Goal: Task Accomplishment & Management: Manage account settings

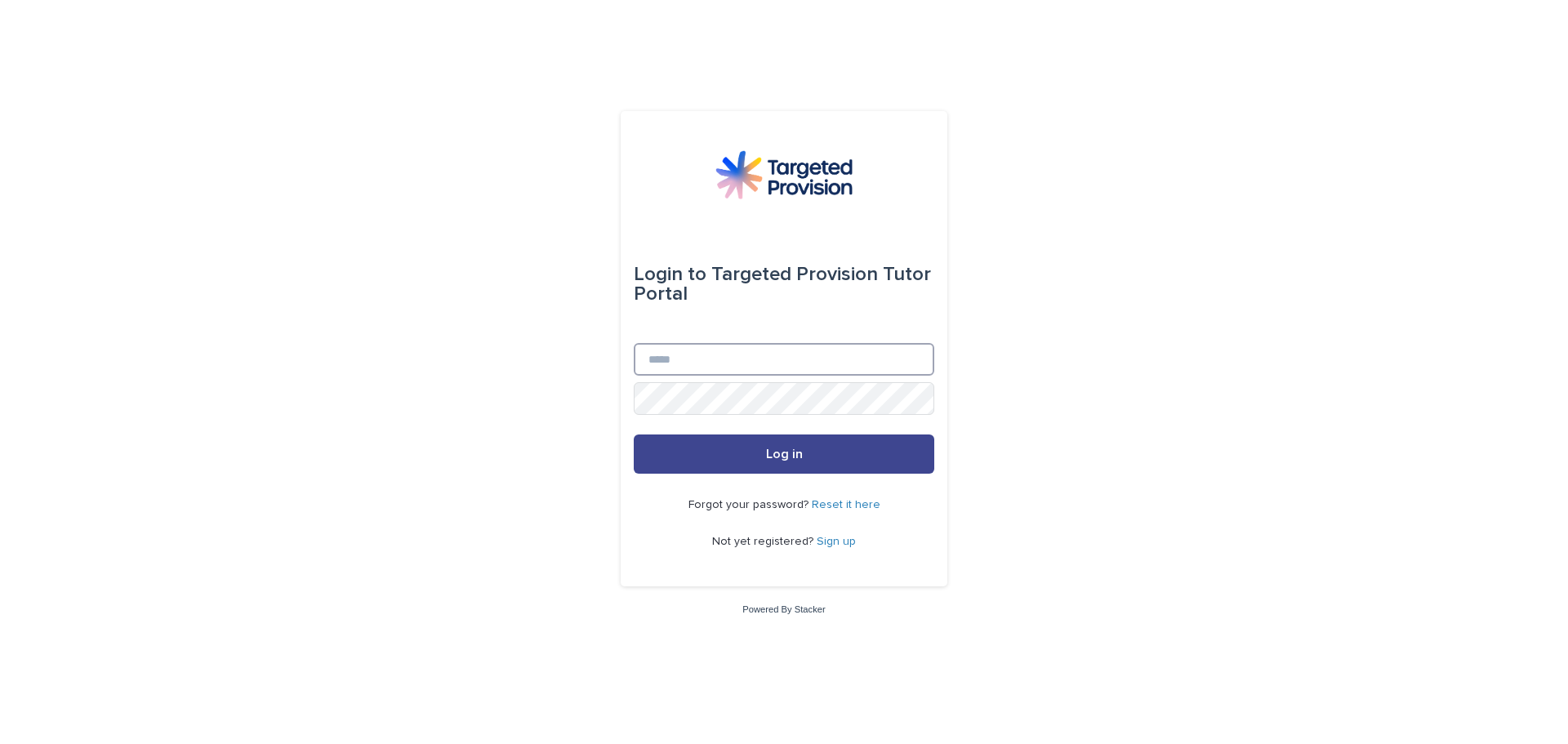
type input "**********"
click at [821, 457] on button "Log in" at bounding box center [784, 454] width 300 height 40
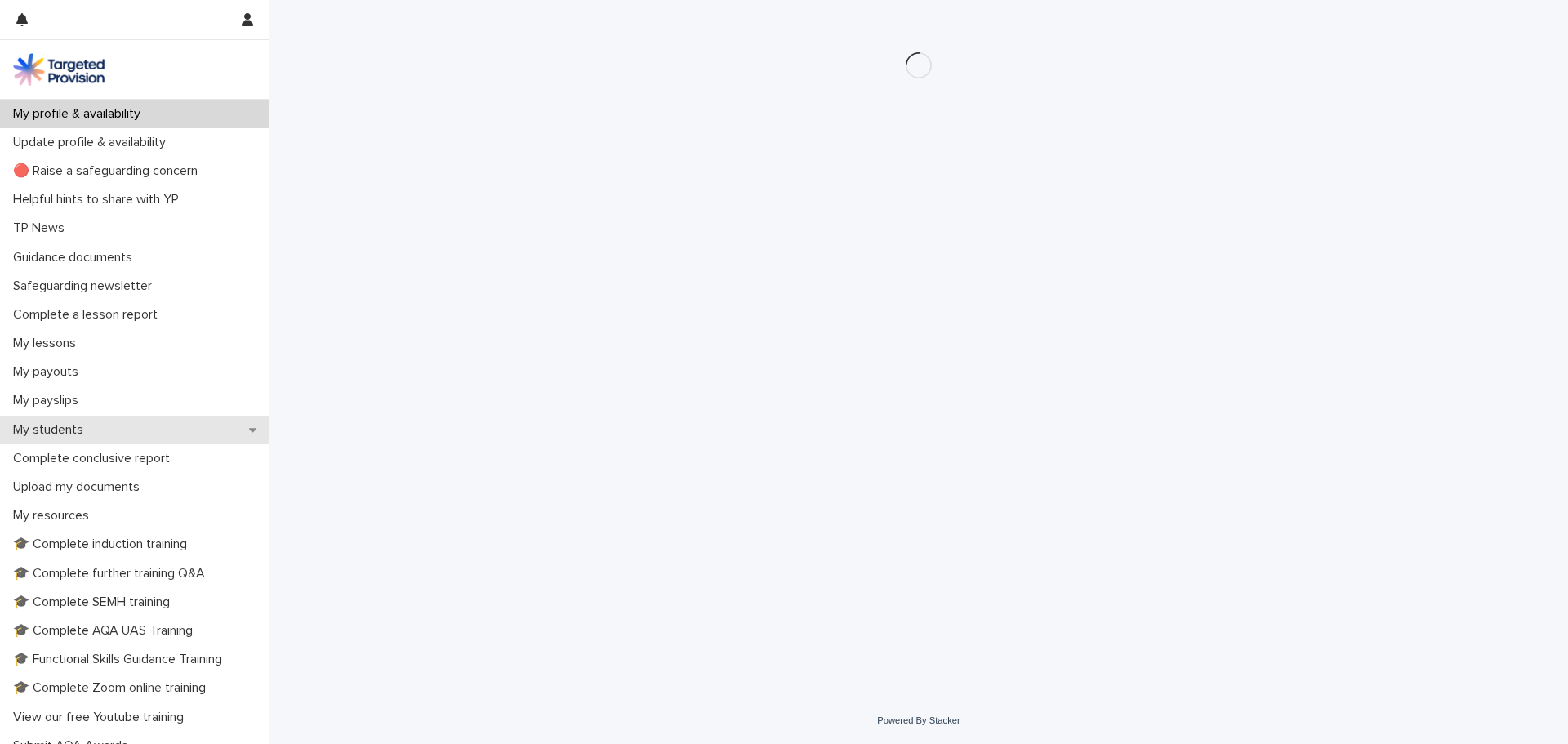
click at [113, 437] on div "My students" at bounding box center [134, 430] width 270 height 29
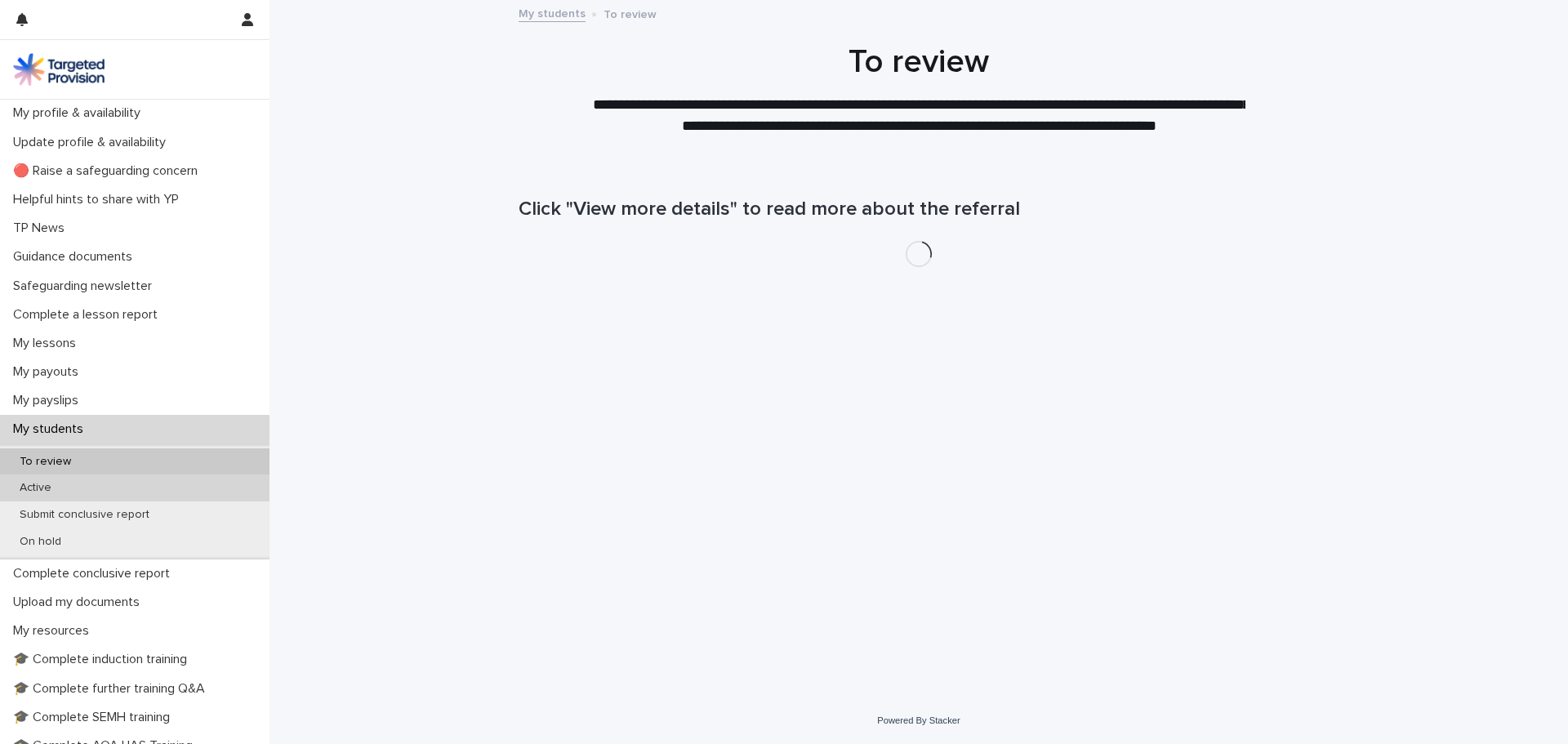
click at [69, 490] on div "Active" at bounding box center [134, 488] width 270 height 27
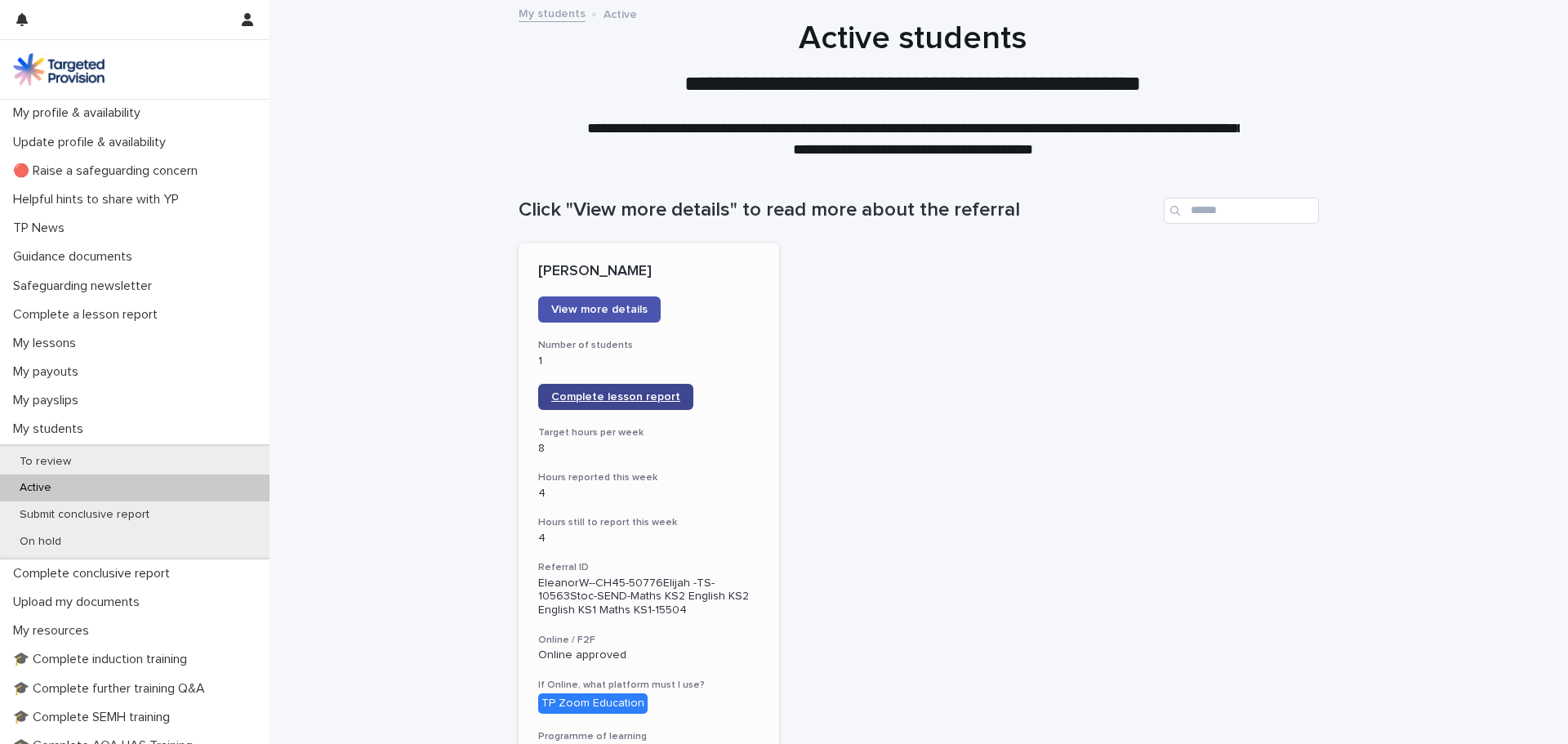
click at [643, 399] on span "Complete lesson report" at bounding box center [616, 397] width 129 height 12
click at [53, 341] on p "My lessons" at bounding box center [47, 344] width 82 height 15
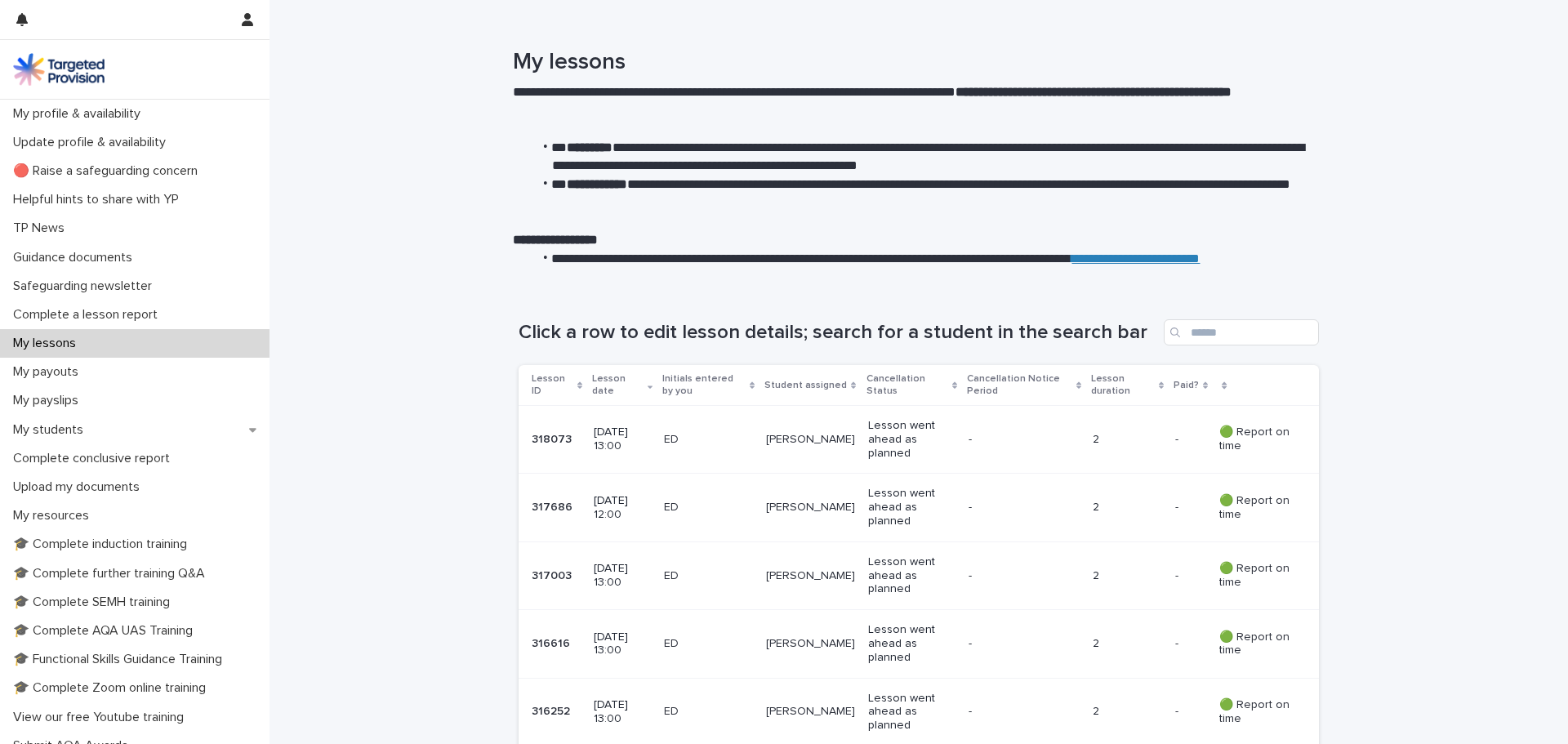
click at [608, 433] on p "[DATE] 13:00" at bounding box center [622, 440] width 57 height 28
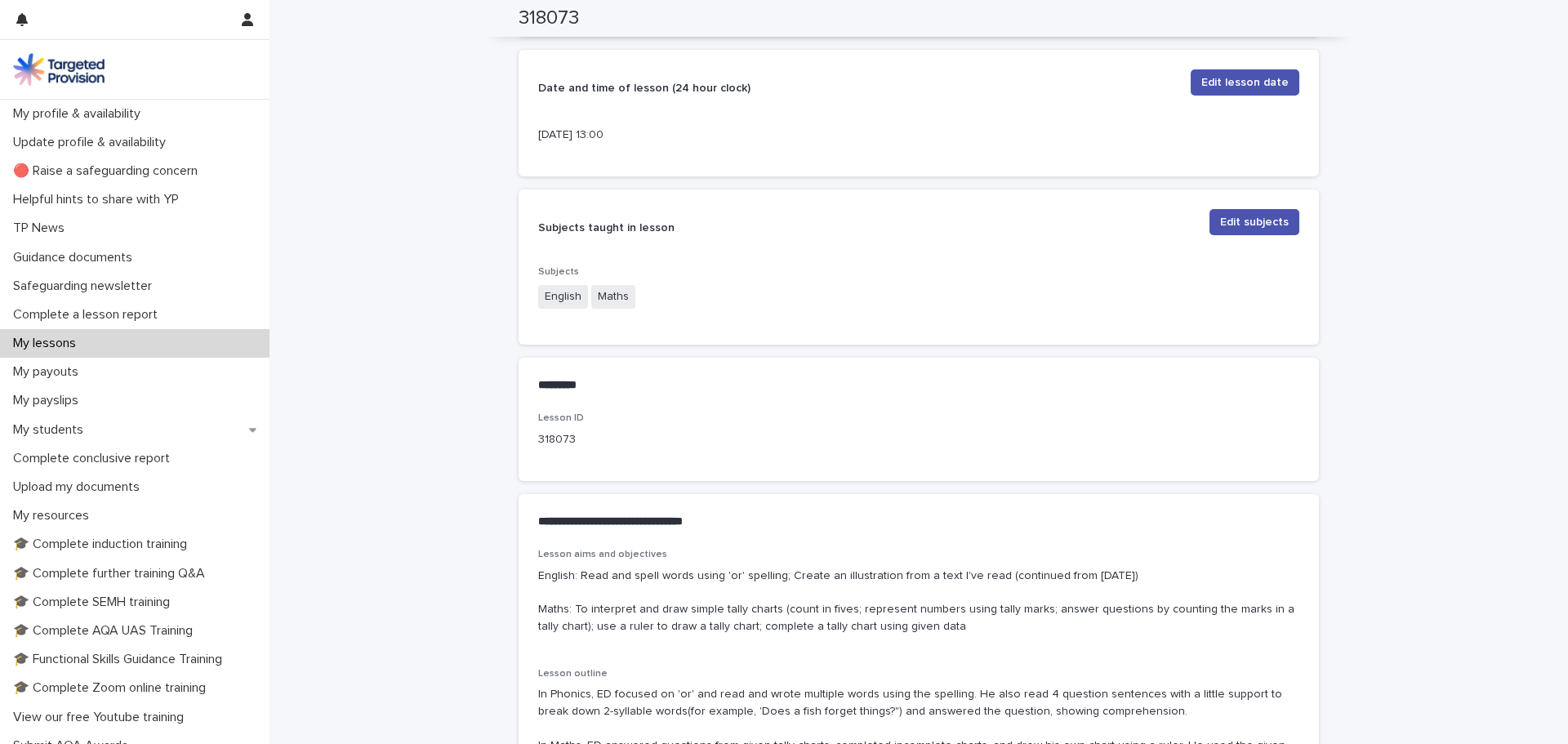
scroll to position [735, 0]
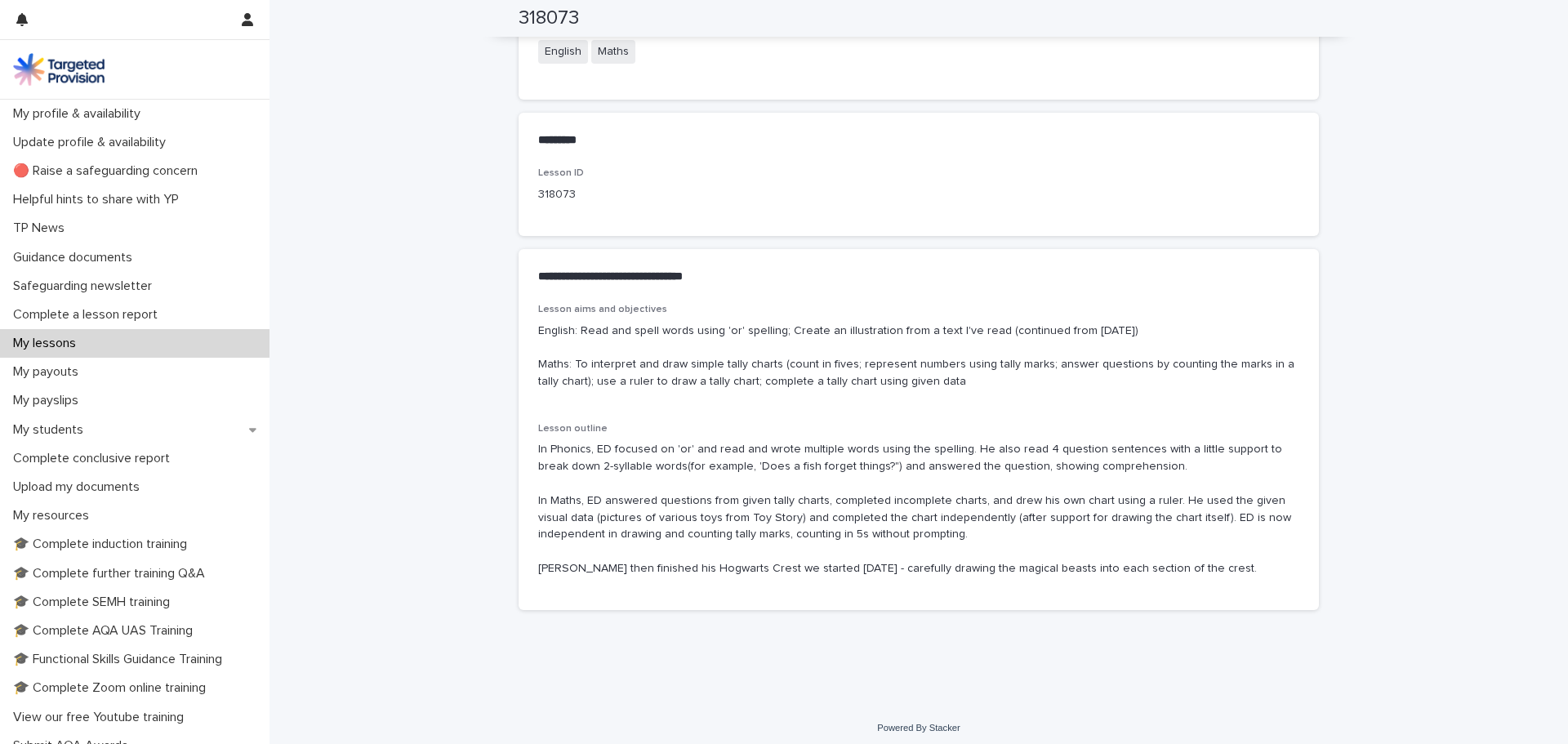
drag, startPoint x: 833, startPoint y: 383, endPoint x: 644, endPoint y: 369, distance: 189.5
click at [531, 365] on div "Lesson aims and objectives English: Read and spell words using 'or' spelling; C…" at bounding box center [919, 457] width 801 height 305
click at [64, 346] on p "My lessons" at bounding box center [47, 344] width 82 height 15
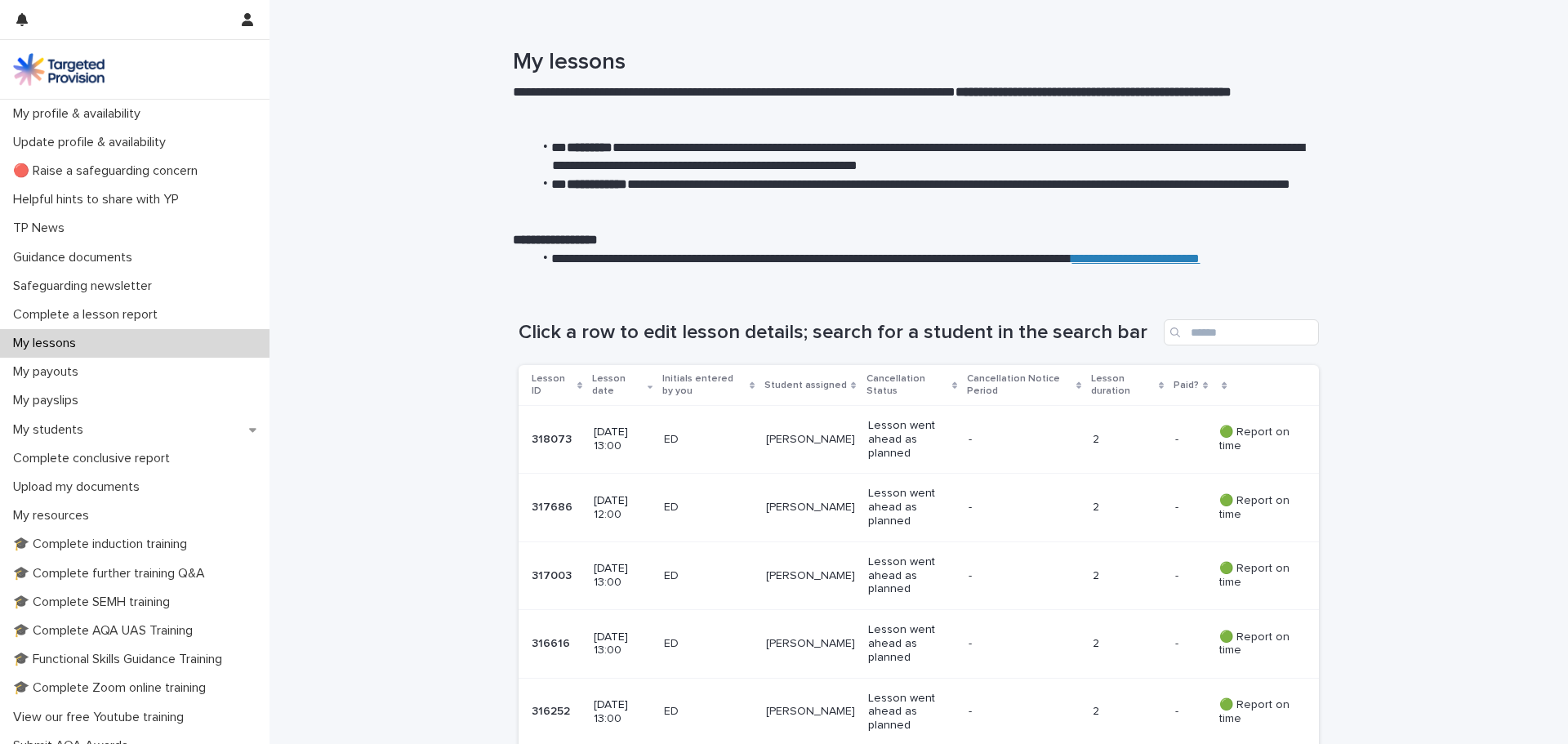
click at [605, 571] on p "[DATE] 13:00" at bounding box center [622, 576] width 57 height 28
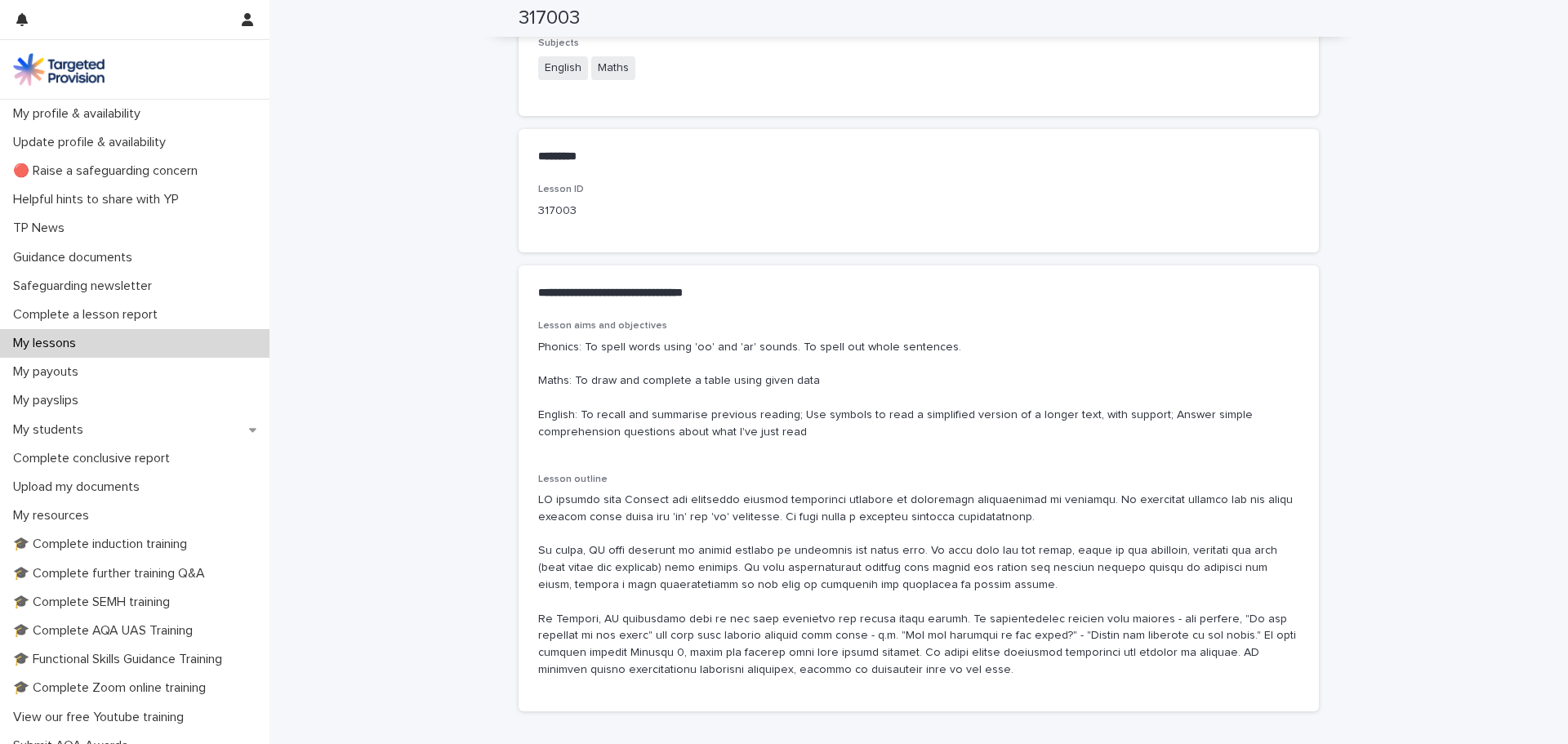
scroll to position [735, 0]
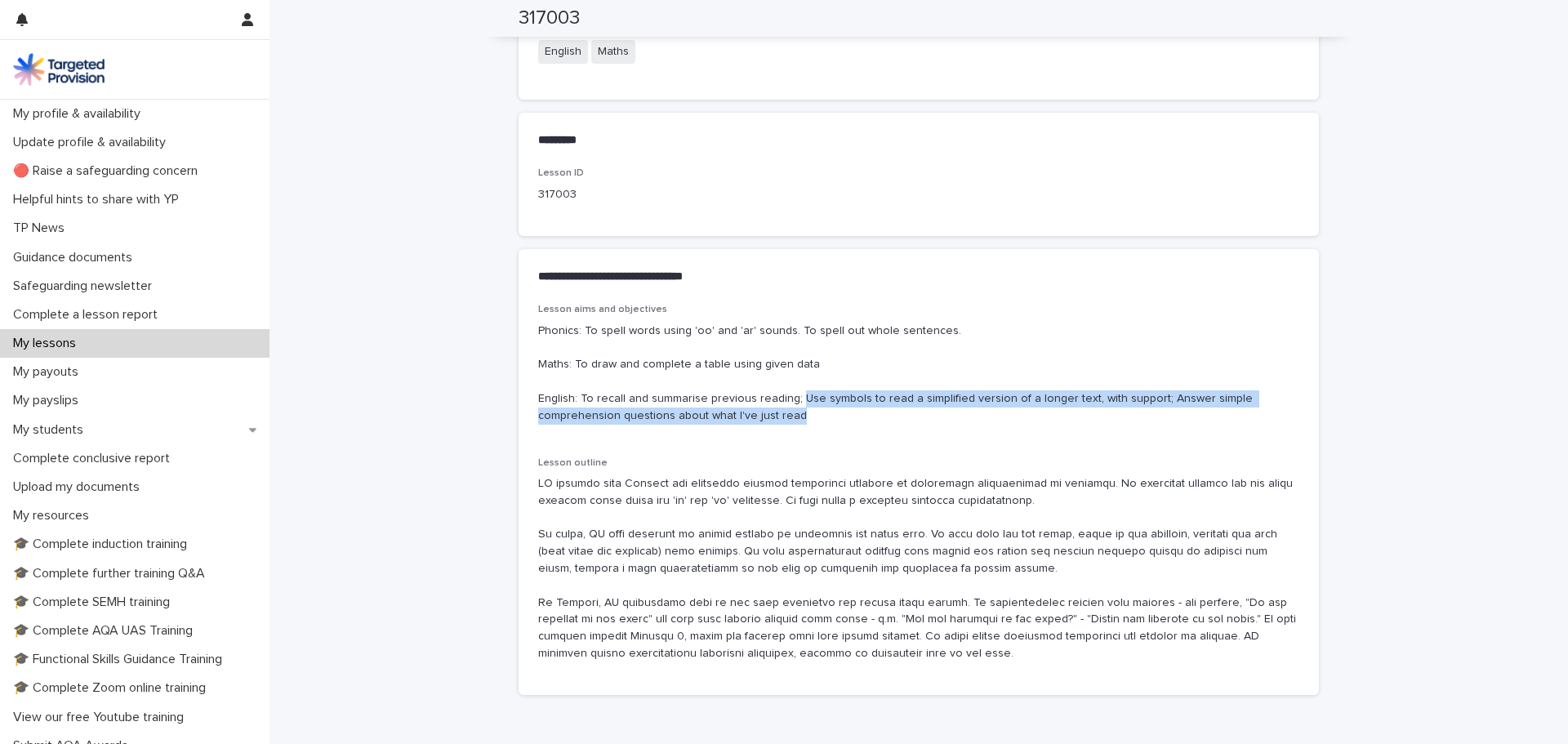
drag, startPoint x: 804, startPoint y: 413, endPoint x: 790, endPoint y: 400, distance: 19.1
click at [790, 400] on p "Phonics: To spell words using 'oo' and 'ar' sounds. To spell out whole sentence…" at bounding box center [919, 374] width 761 height 102
copy p "Use symbols to read a simplified version of a longer text, with support; Answer…"
